Goal: Task Accomplishment & Management: Manage account settings

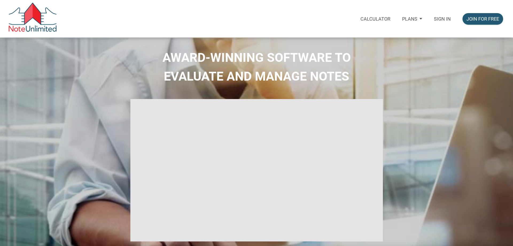
select select
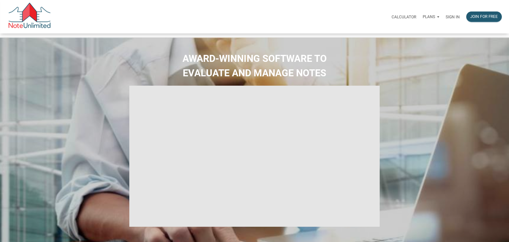
type input "Introduction to new features"
select select
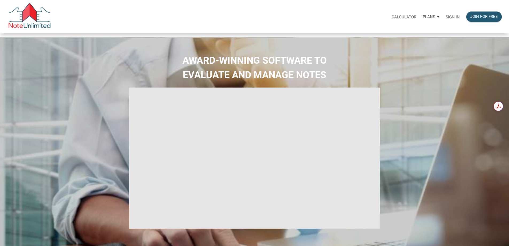
click at [446, 19] on p "Sign in" at bounding box center [453, 16] width 14 height 5
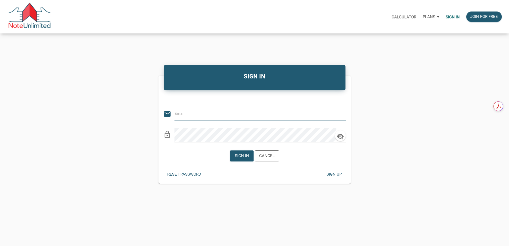
type input "[PERSON_NAME][EMAIL_ADDRESS][DOMAIN_NAME]"
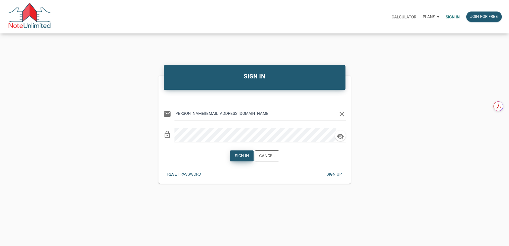
click at [237, 159] on div "Sign in" at bounding box center [242, 156] width 14 height 6
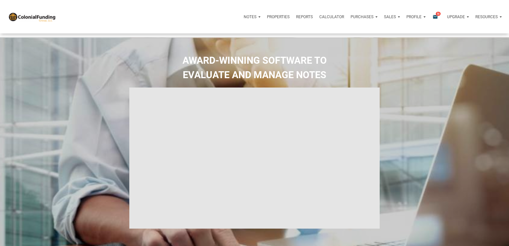
type input "Introduction to new features"
select select
click at [432, 17] on icon "email" at bounding box center [435, 17] width 6 height 6
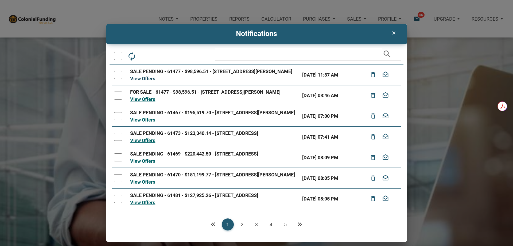
click at [148, 81] on link "View Offers" at bounding box center [142, 79] width 25 height 6
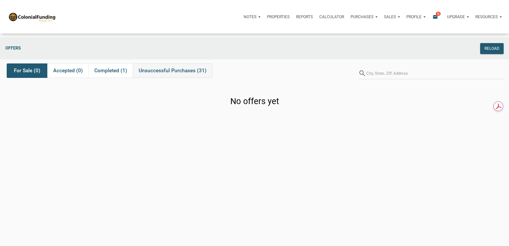
click at [168, 73] on span "Unsuccessful Purchases (31)" at bounding box center [173, 70] width 68 height 6
